Goal: Register for event/course

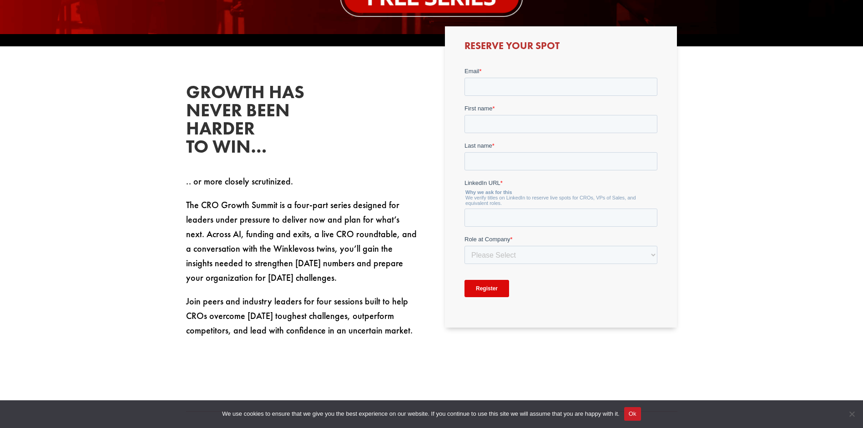
scroll to position [500, 0]
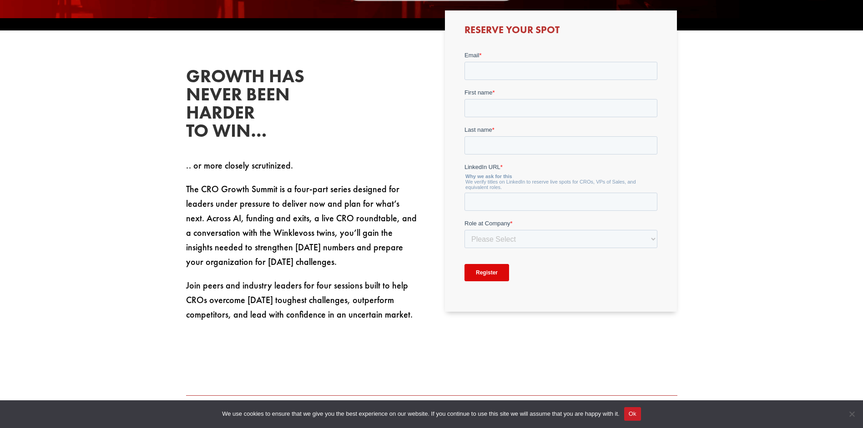
click at [287, 206] on span "The CRO Growth Summit is a four-part series designed for leaders under pressure…" at bounding box center [301, 225] width 231 height 85
click at [286, 235] on span "The CRO Growth Summit is a four-part series designed for leaders under pressure…" at bounding box center [301, 225] width 231 height 85
type input "[DOMAIN_NAME][EMAIL_ADDRESS][PERSON_NAME][DOMAIN_NAME]"
type input "[PERSON_NAME]"
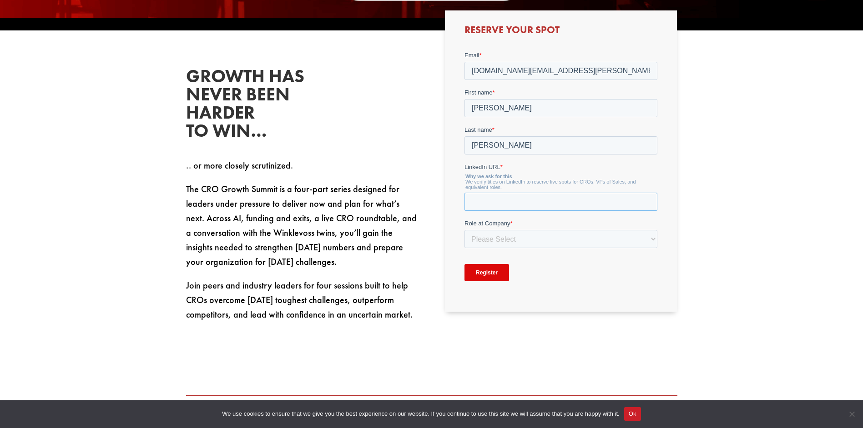
click at [551, 202] on input "LinkedIn URL *" at bounding box center [560, 201] width 193 height 18
click at [543, 238] on select "Please Select C-Level (CRO, CSO, etc) Senior Leadership (VP of Sales, VP of Ena…" at bounding box center [560, 247] width 193 height 18
select select "C-Level (CRO, CSO, etc)"
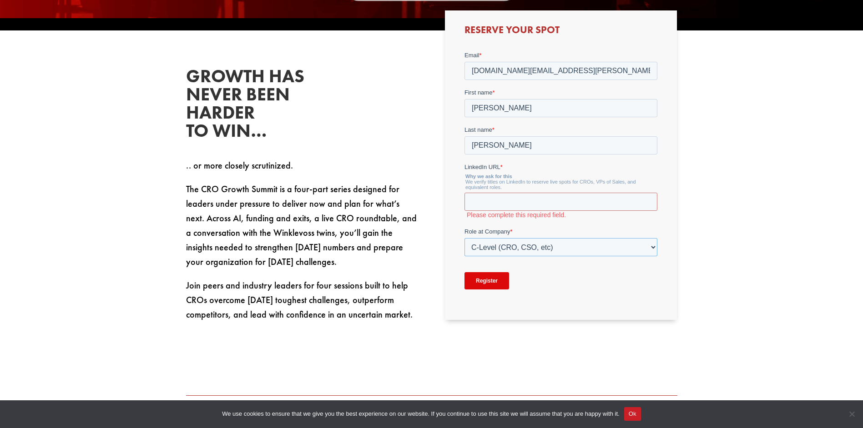
click at [464, 238] on select "Please Select C-Level (CRO, CSO, etc) Senior Leadership (VP of Sales, VP of Ena…" at bounding box center [560, 247] width 193 height 18
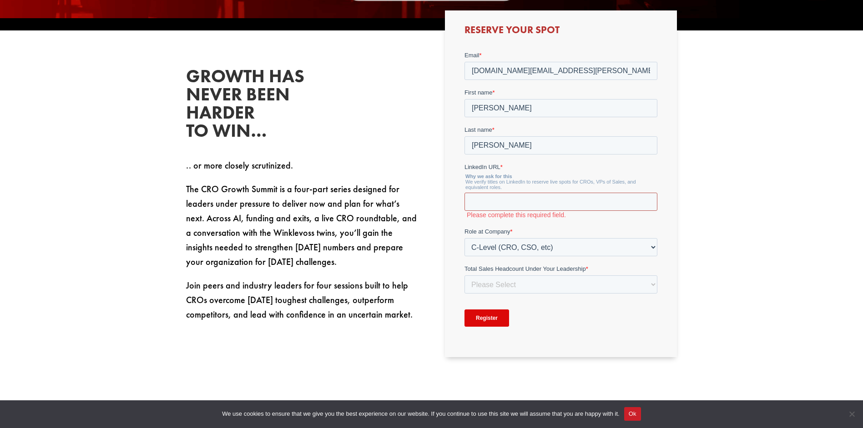
click at [520, 201] on input "LinkedIn URL *" at bounding box center [560, 201] width 193 height 18
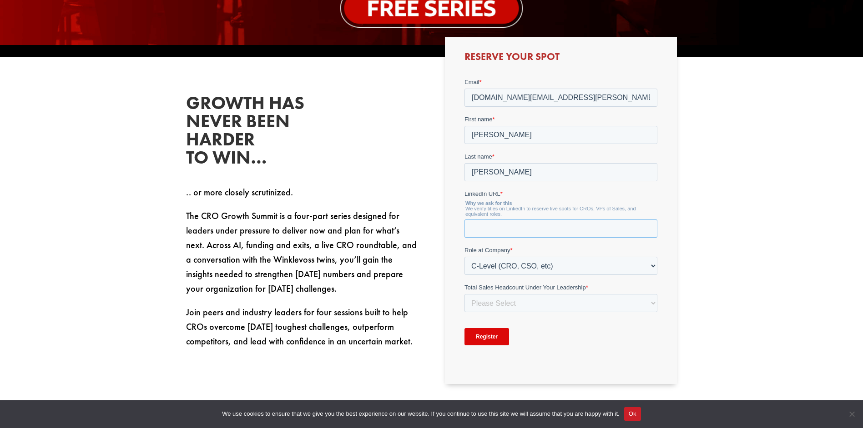
scroll to position [455, 0]
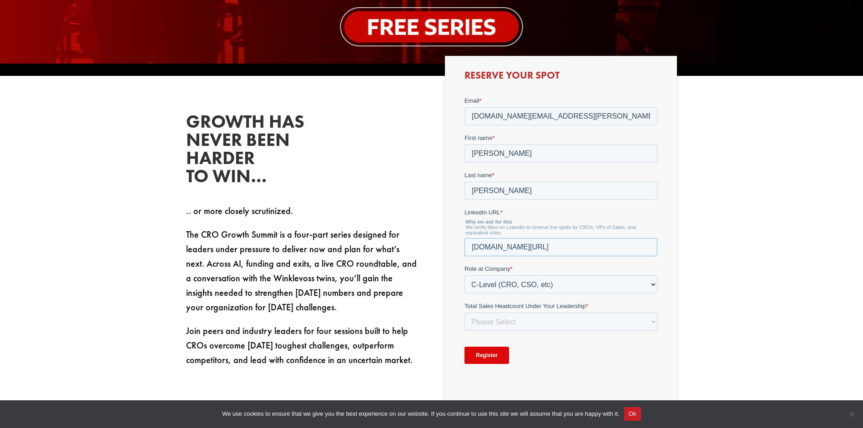
type input "[DOMAIN_NAME][URL]"
click at [503, 318] on select "Please Select Just Me 1-9 [PHONE_NUMBER] [PHONE_NUMBER]+" at bounding box center [560, 321] width 193 height 18
select select "Just Me"
click at [464, 312] on select "Please Select Just Me 1-9 [PHONE_NUMBER] [PHONE_NUMBER]+" at bounding box center [560, 321] width 193 height 18
click at [493, 353] on input "Register" at bounding box center [486, 354] width 45 height 17
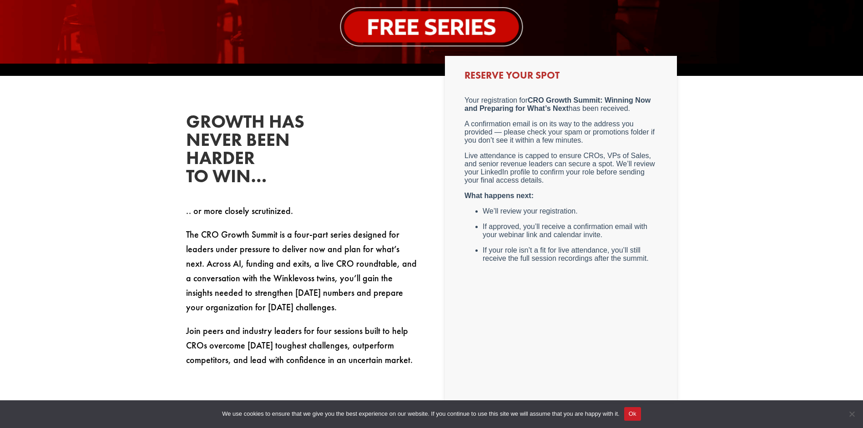
click at [401, 145] on div "Growth has never been harder to win… .. or more closely scrutinized. The CRO Gr…" at bounding box center [302, 240] width 232 height 255
click at [384, 142] on div "Growth has never been harder to win… .. or more closely scrutinized. The CRO Gr…" at bounding box center [302, 240] width 232 height 255
